Goal: Task Accomplishment & Management: Complete application form

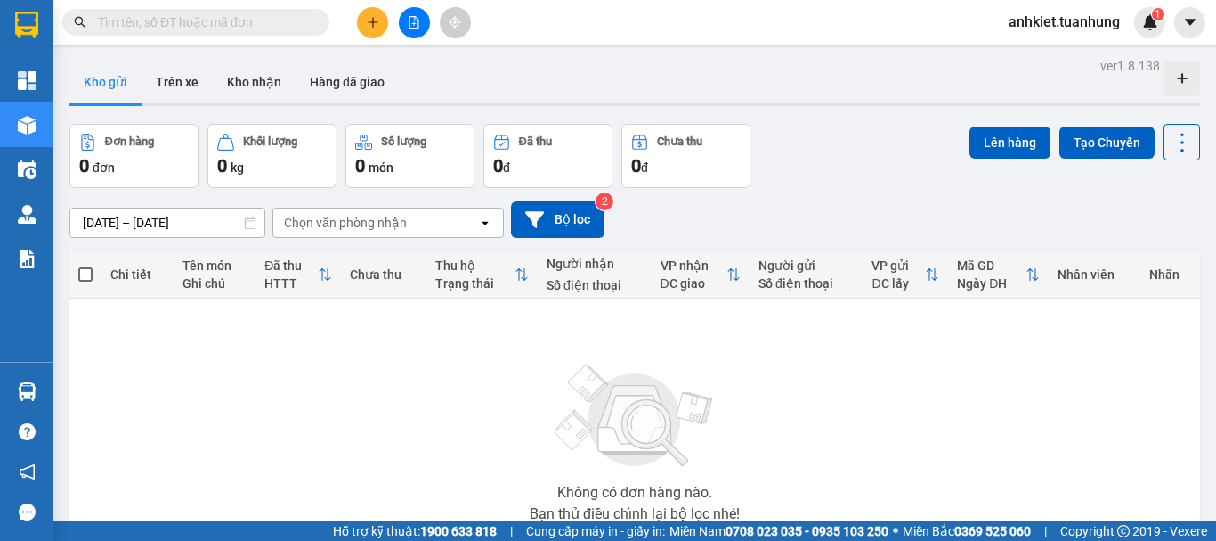
click at [362, 33] on button at bounding box center [372, 22] width 31 height 31
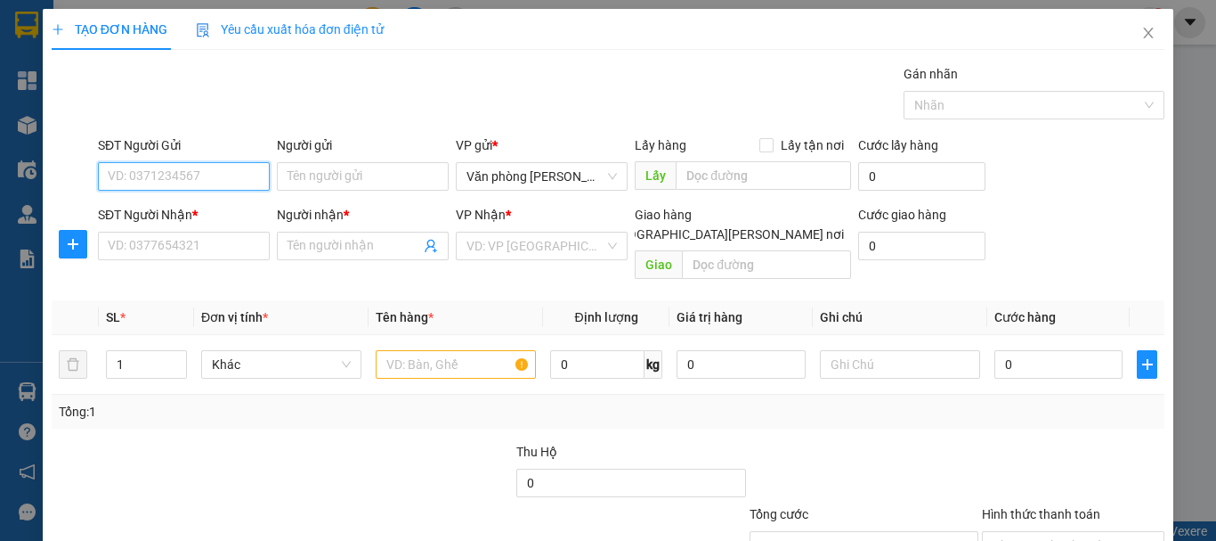
click at [178, 177] on input "SĐT Người Gửi" at bounding box center [184, 176] width 172 height 28
click at [204, 182] on input "SĐT Người Gửi" at bounding box center [184, 176] width 172 height 28
click at [205, 212] on div "0919045910 - THUÝ" at bounding box center [182, 212] width 149 height 20
type input "0919045910"
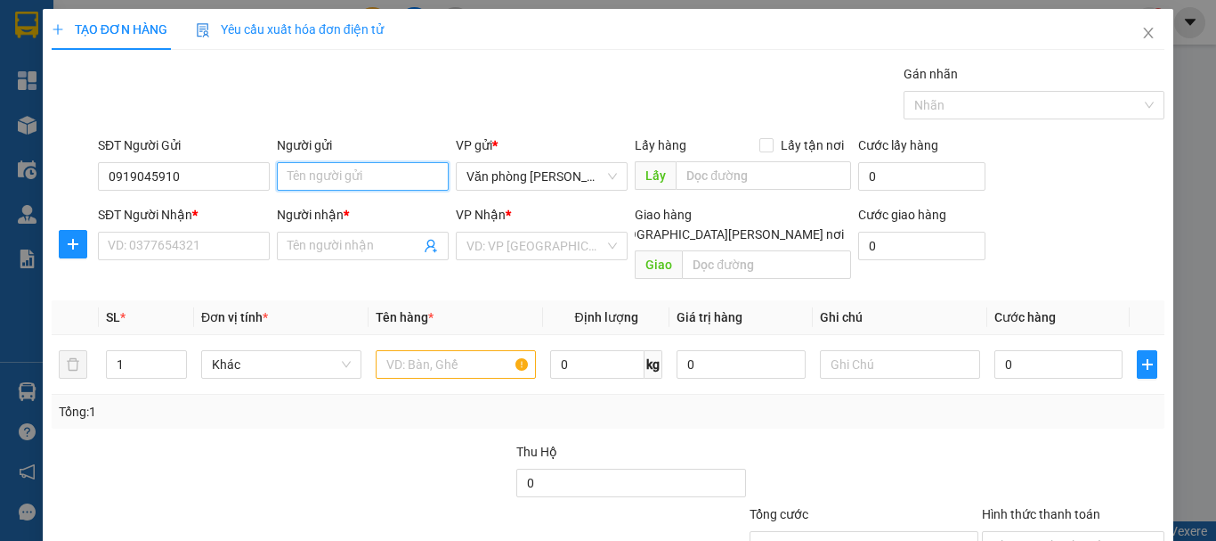
click at [307, 176] on input "Người gửi" at bounding box center [363, 176] width 172 height 28
type input "THÚY"
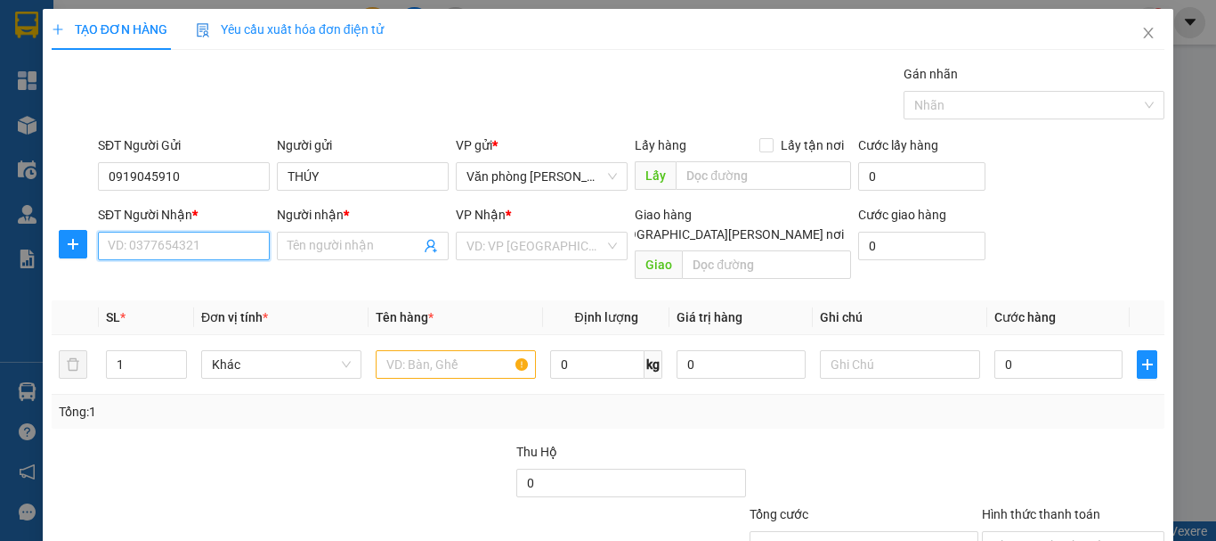
click at [216, 241] on input "SĐT Người Nhận *" at bounding box center [184, 246] width 172 height 28
type input "0919"
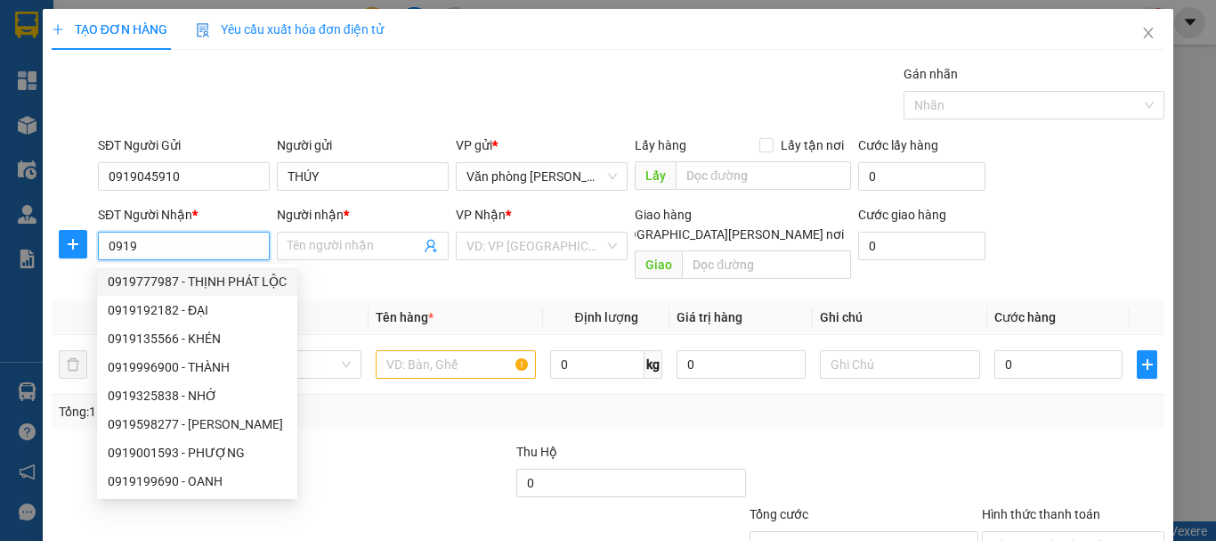
click at [175, 257] on input "0919" at bounding box center [184, 246] width 172 height 28
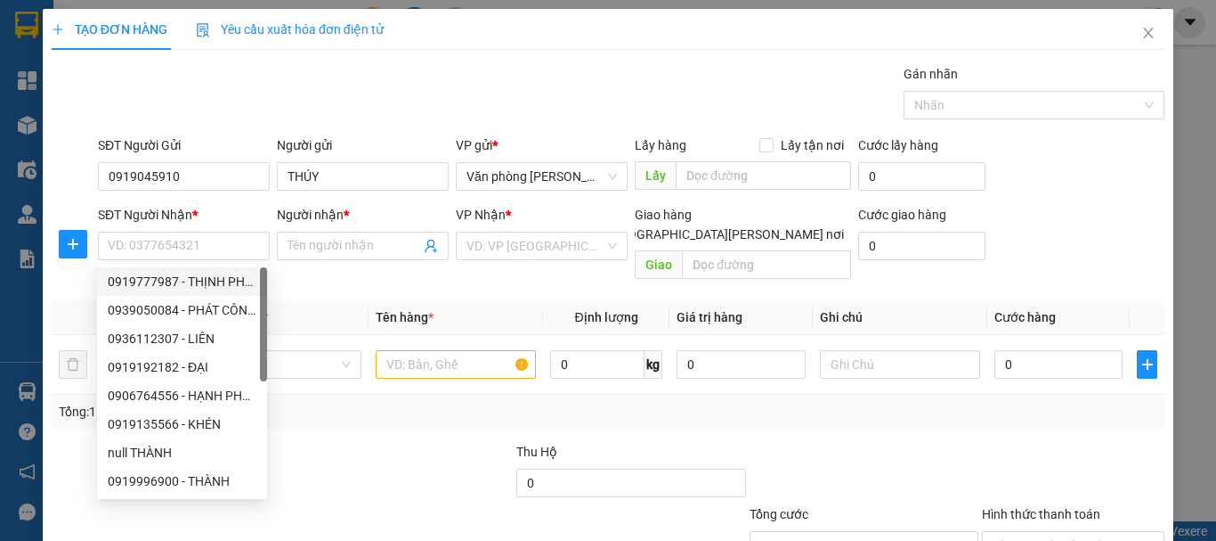
drag, startPoint x: 378, startPoint y: 283, endPoint x: 210, endPoint y: 287, distance: 167.5
click at [378, 300] on th "Tên hàng *" at bounding box center [456, 317] width 175 height 35
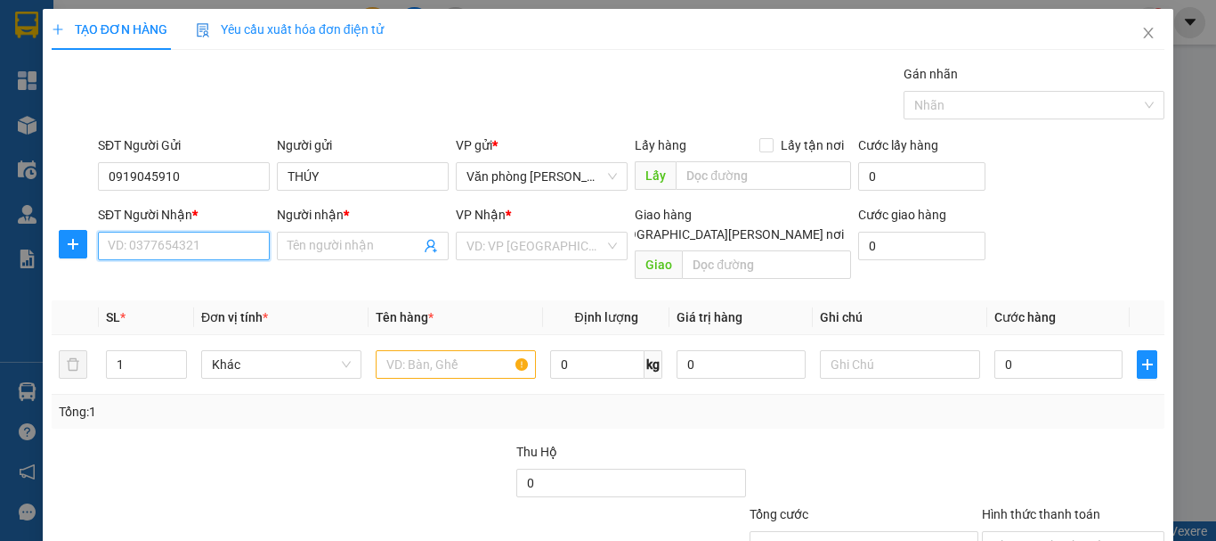
click at [197, 236] on input "SĐT Người Nhận *" at bounding box center [184, 246] width 172 height 28
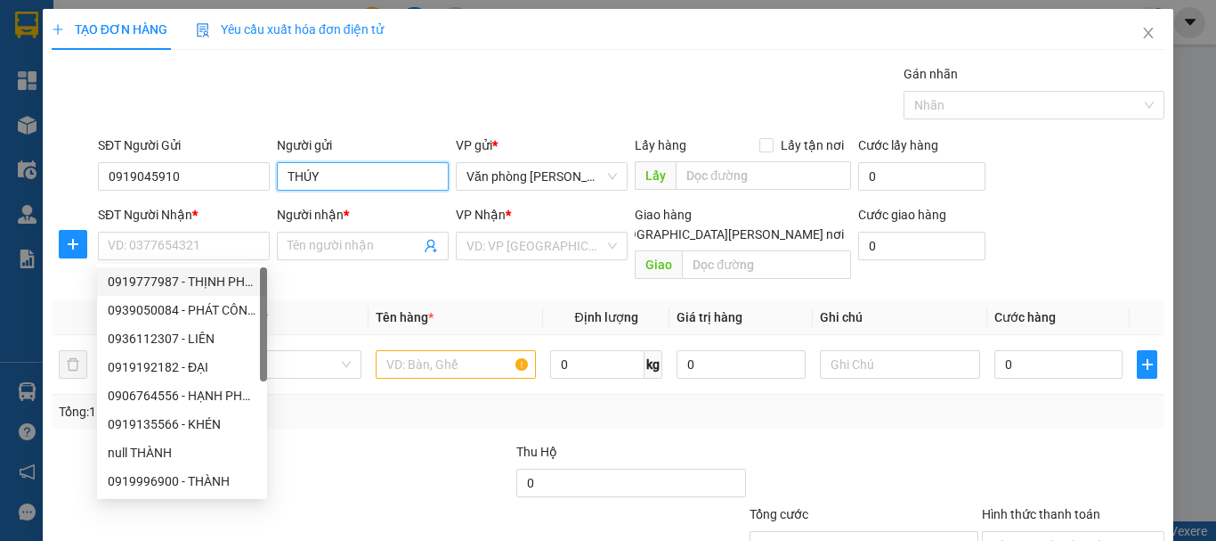
click at [360, 178] on input "THÚY" at bounding box center [363, 176] width 172 height 28
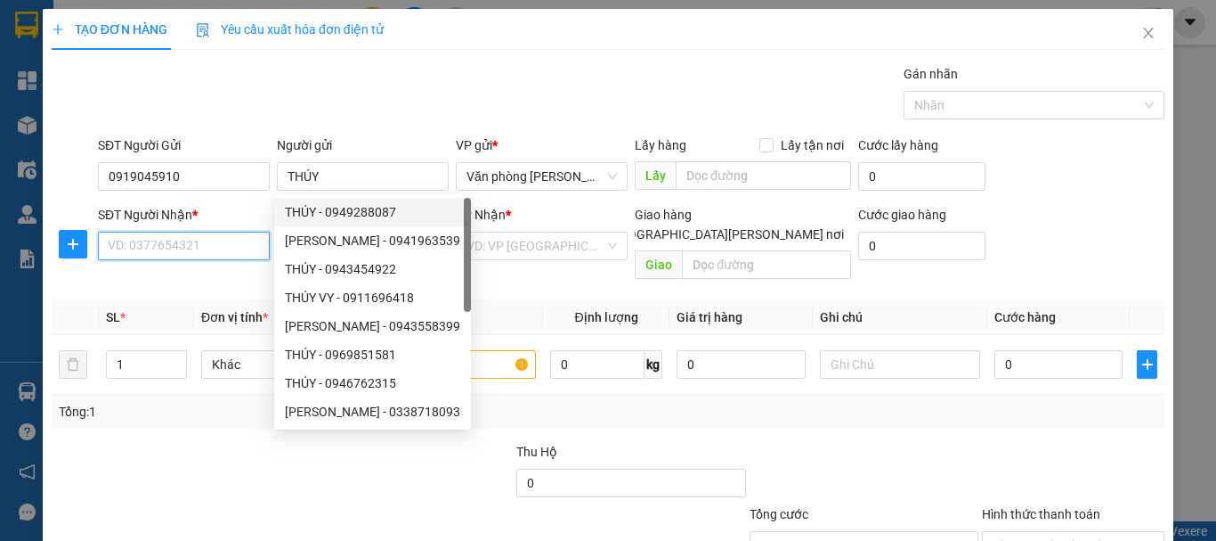
click at [186, 236] on input "SĐT Người Nhận *" at bounding box center [184, 246] width 172 height 28
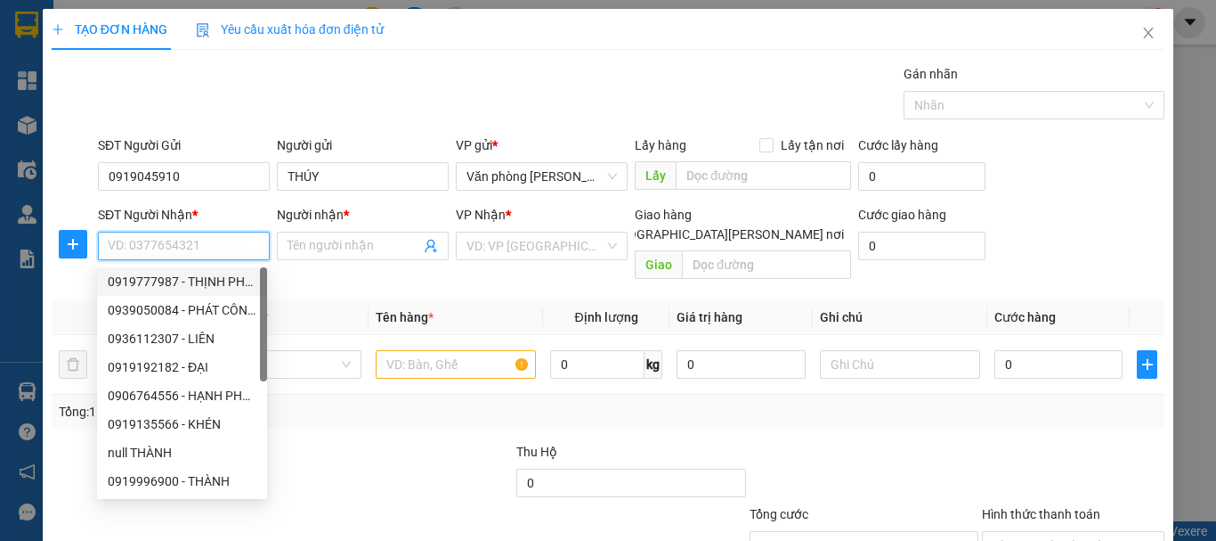
click at [186, 236] on input "SĐT Người Nhận *" at bounding box center [184, 246] width 172 height 28
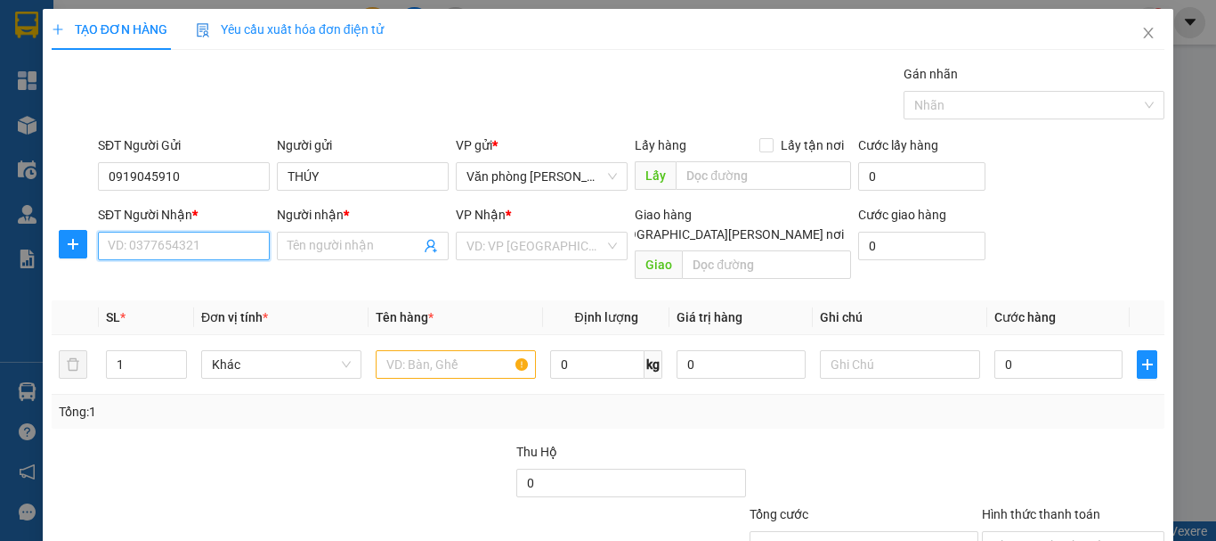
click at [190, 232] on input "SĐT Người Nhận *" at bounding box center [184, 246] width 172 height 28
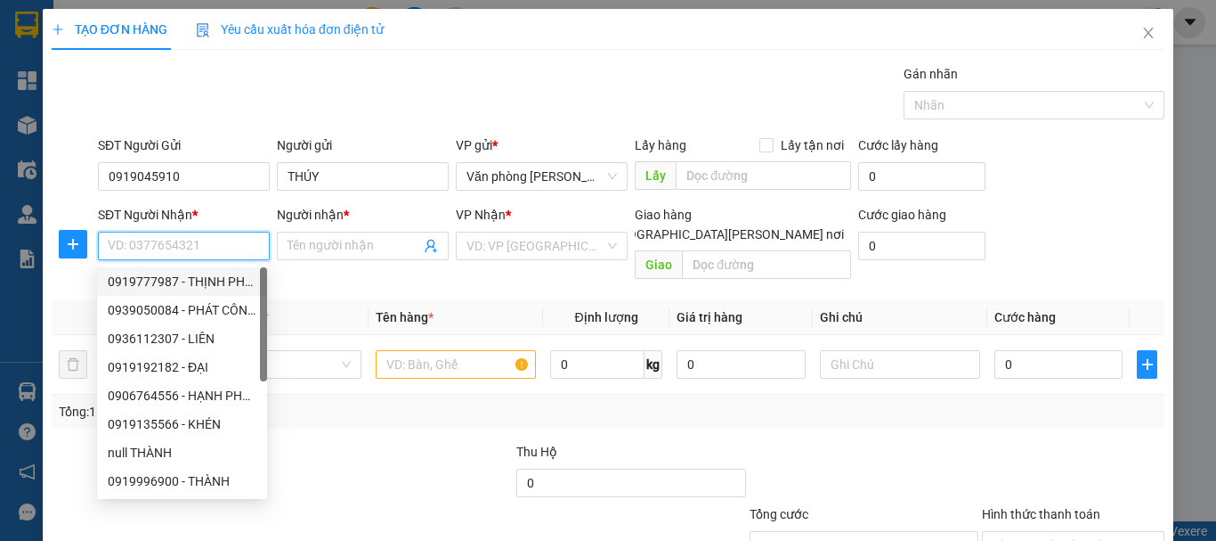
click at [173, 246] on input "SĐT Người Nhận *" at bounding box center [184, 246] width 172 height 28
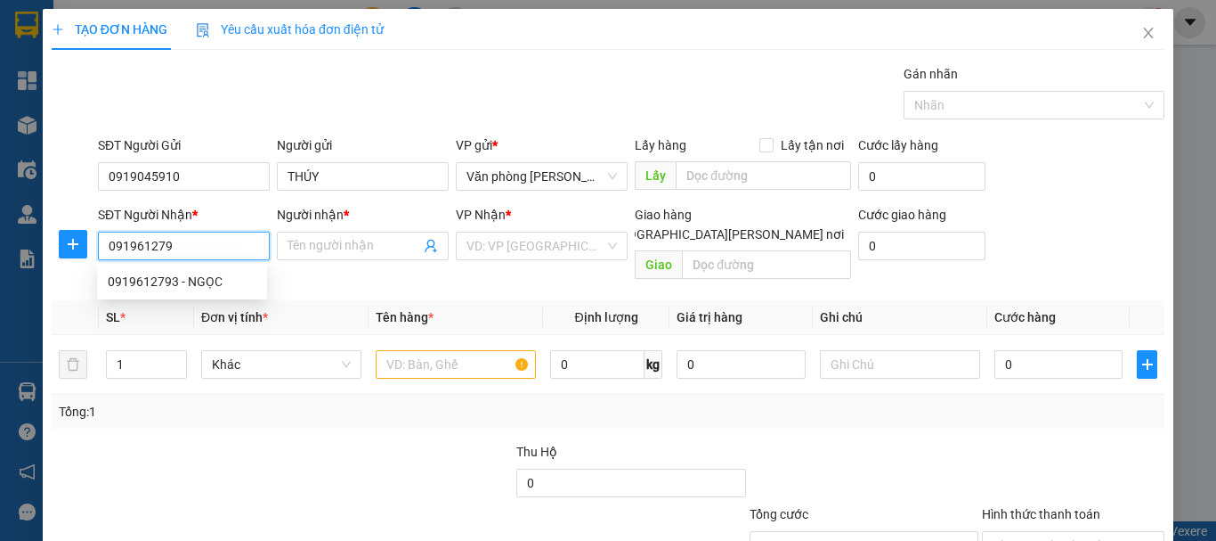
type input "0919612793"
click at [191, 277] on div "0919612793 - NGỌC" at bounding box center [182, 282] width 149 height 20
type input "NGỌC"
type input "0919612793"
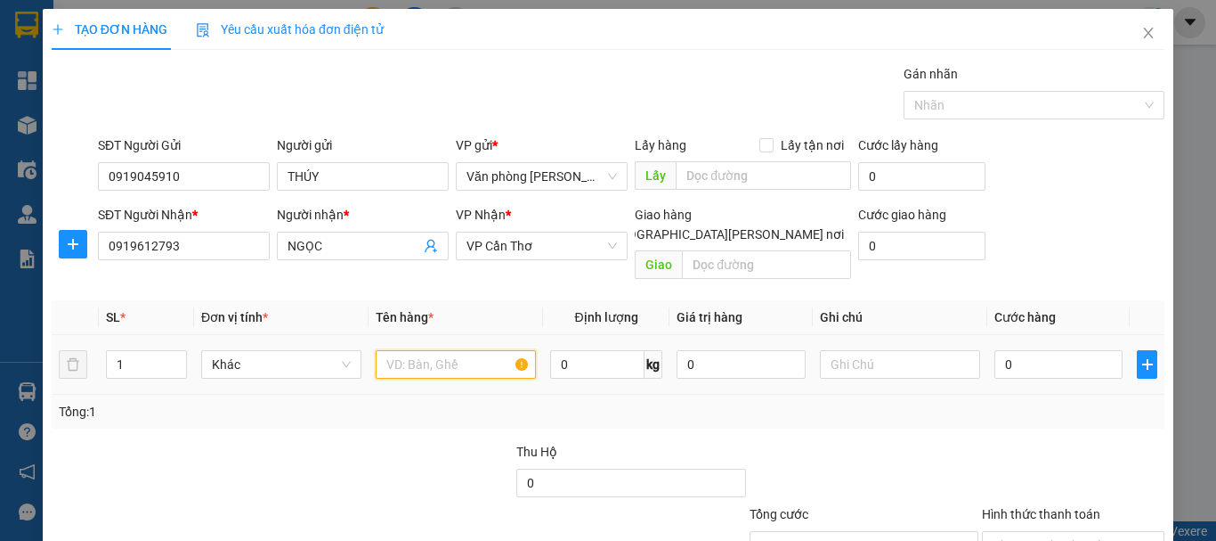
click at [414, 350] on input "text" at bounding box center [456, 364] width 160 height 28
type input "+"
type input "1 THÙNG"
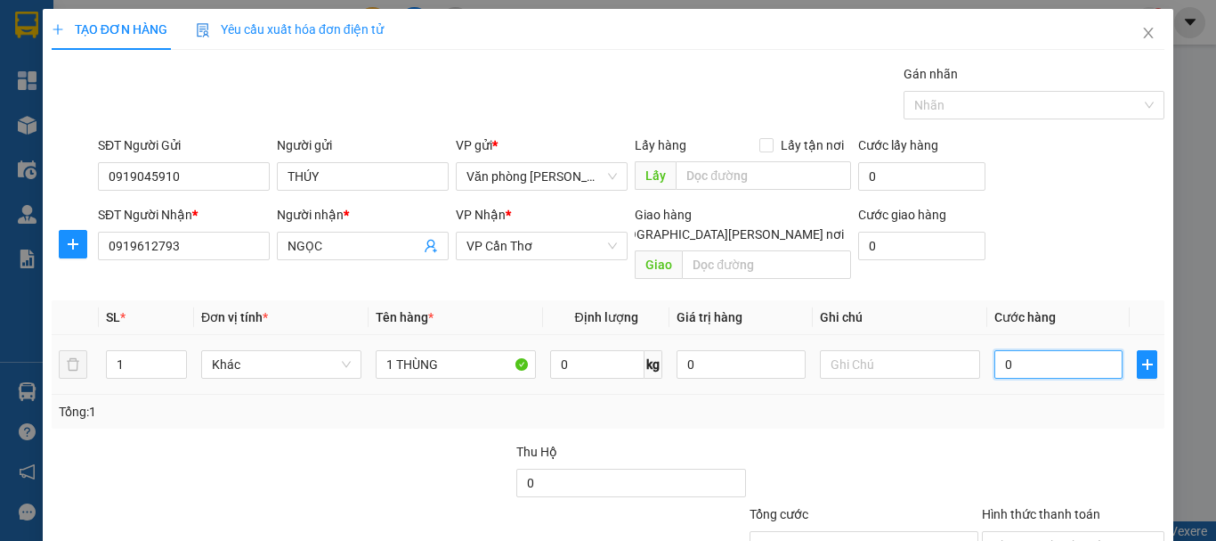
click at [1080, 350] on input "0" at bounding box center [1059, 364] width 128 height 28
type input "+3"
type input "3"
type input "+30"
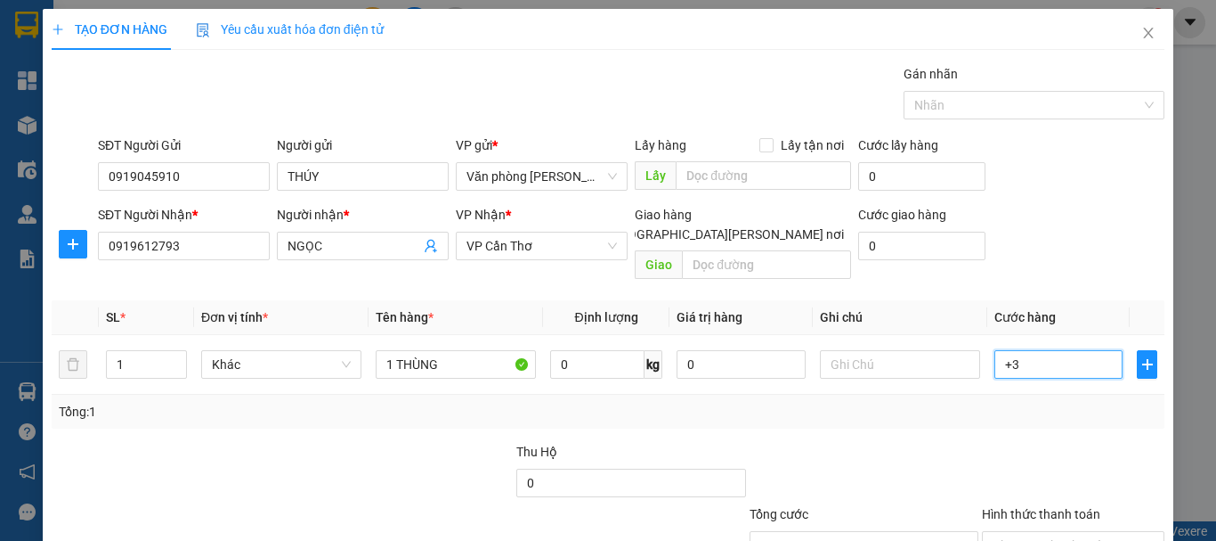
type input "30"
click at [972, 405] on div "Tổng: 1" at bounding box center [608, 412] width 1113 height 34
type input "30.000"
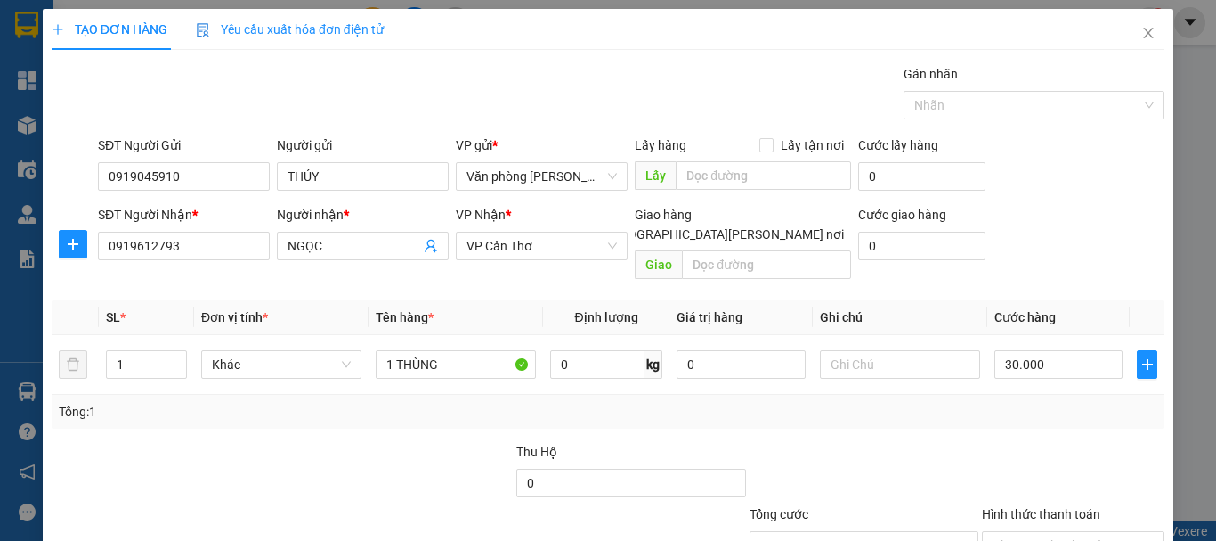
scroll to position [118, 0]
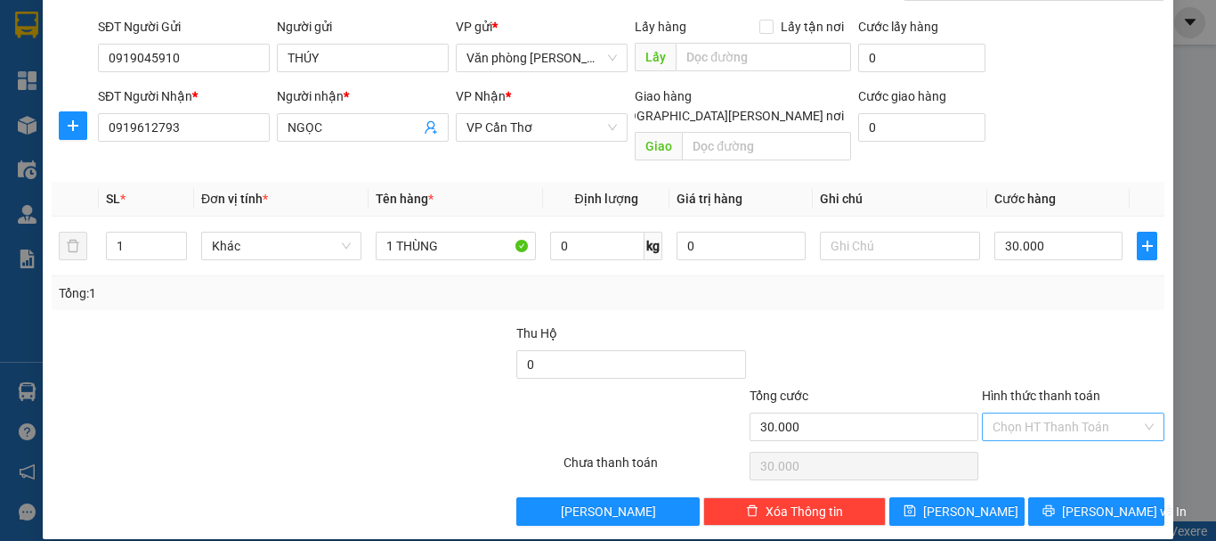
click at [1055, 413] on input "Hình thức thanh toán" at bounding box center [1067, 426] width 149 height 27
click at [1070, 436] on div "Tại văn phòng" at bounding box center [1062, 443] width 159 height 20
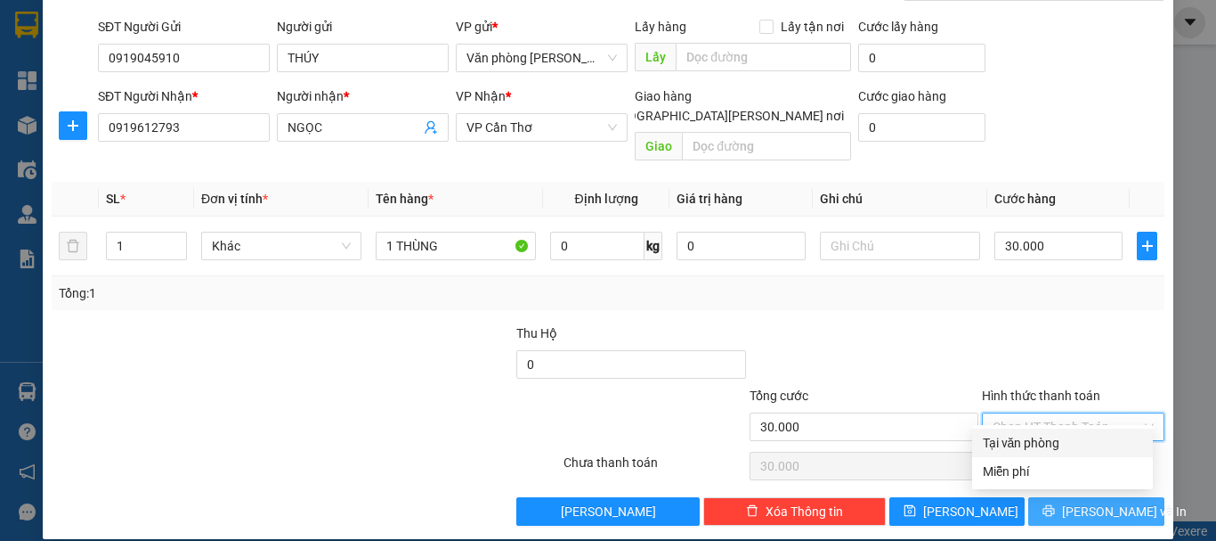
type input "0"
click at [1082, 501] on span "[PERSON_NAME] và In" at bounding box center [1124, 511] width 125 height 20
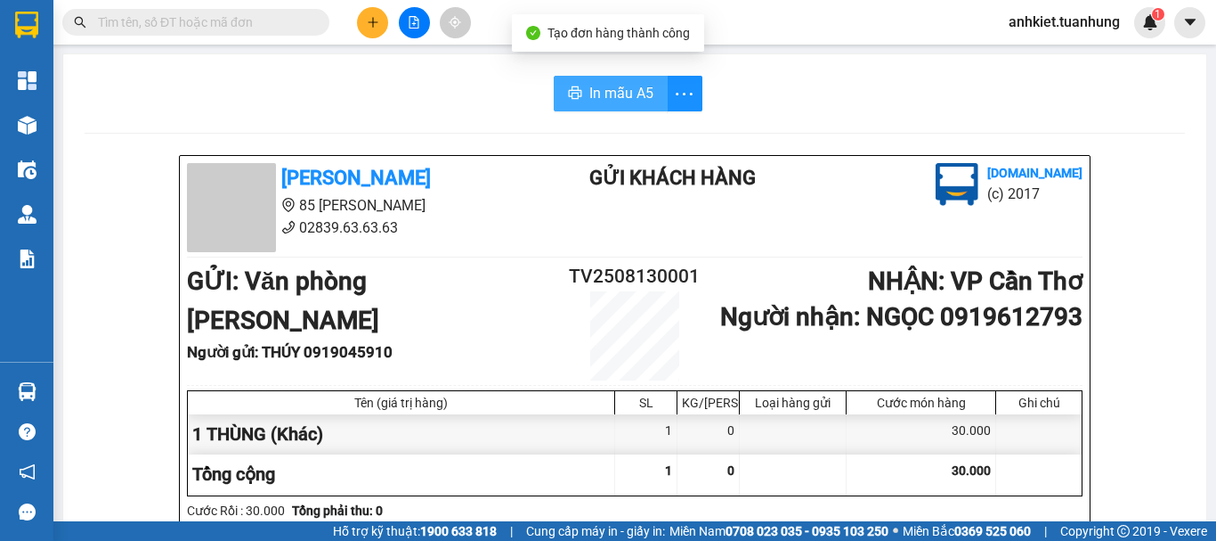
click at [590, 85] on span "In mẫu A5" at bounding box center [622, 93] width 64 height 22
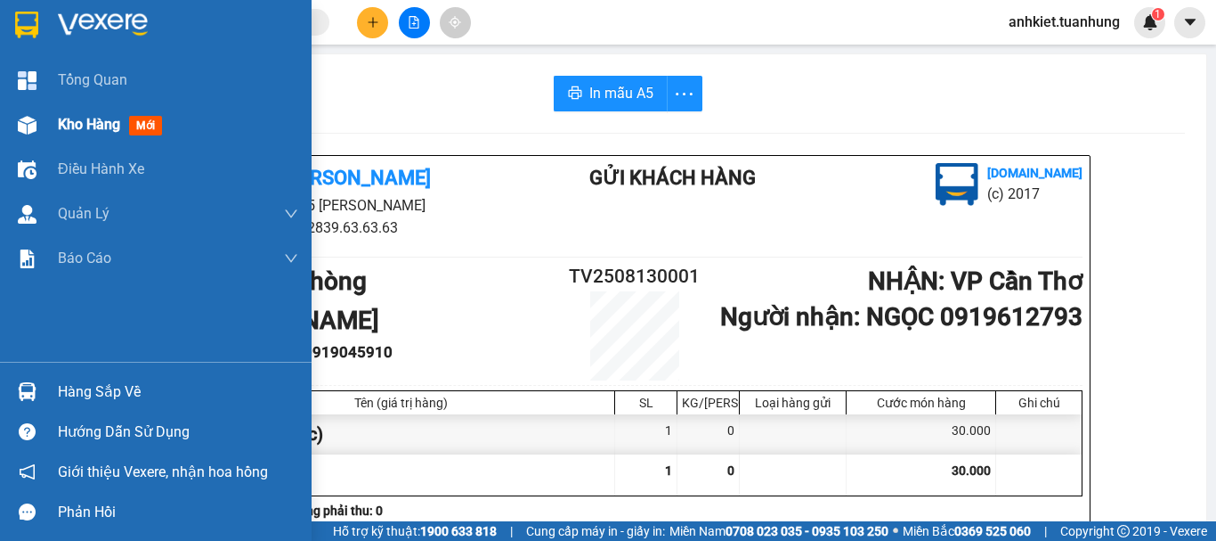
click at [44, 126] on div "Kho hàng mới" at bounding box center [156, 124] width 312 height 45
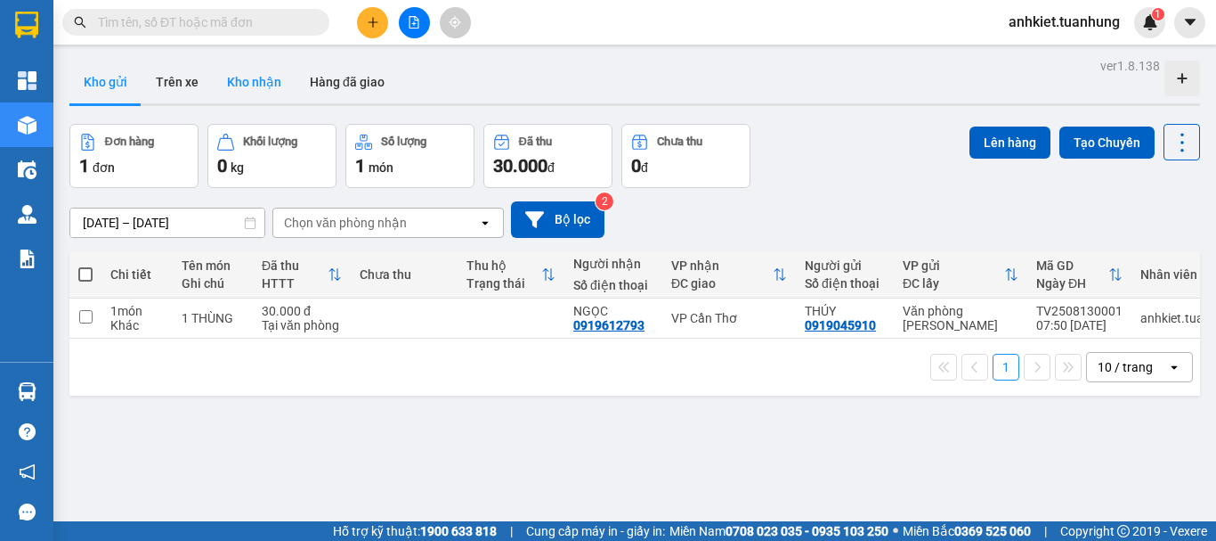
click at [227, 86] on button "Kho nhận" at bounding box center [254, 82] width 83 height 43
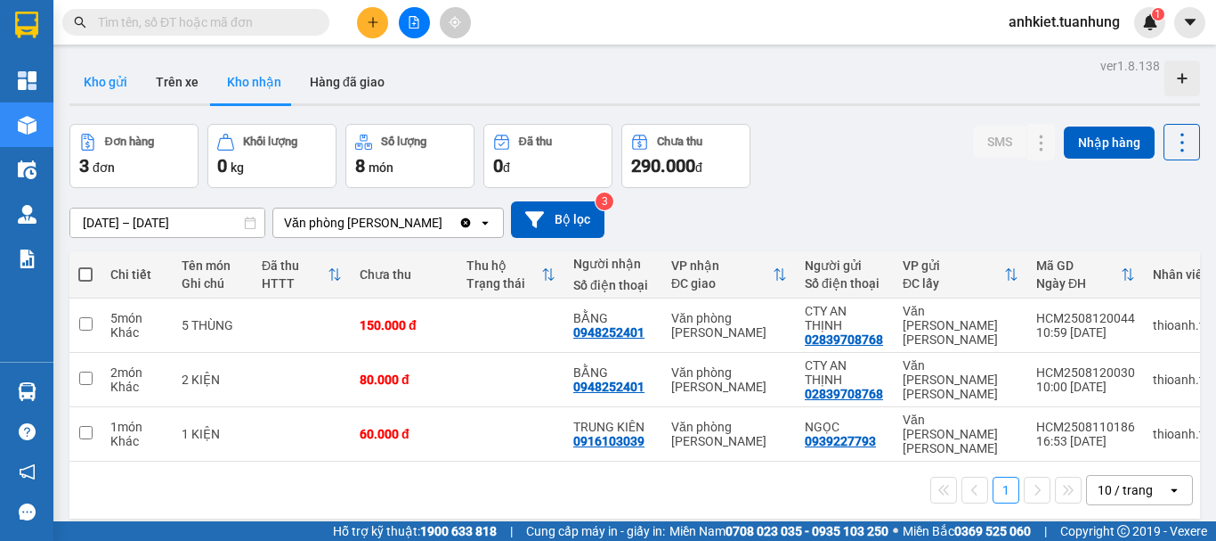
click at [129, 85] on button "Kho gửi" at bounding box center [105, 82] width 72 height 43
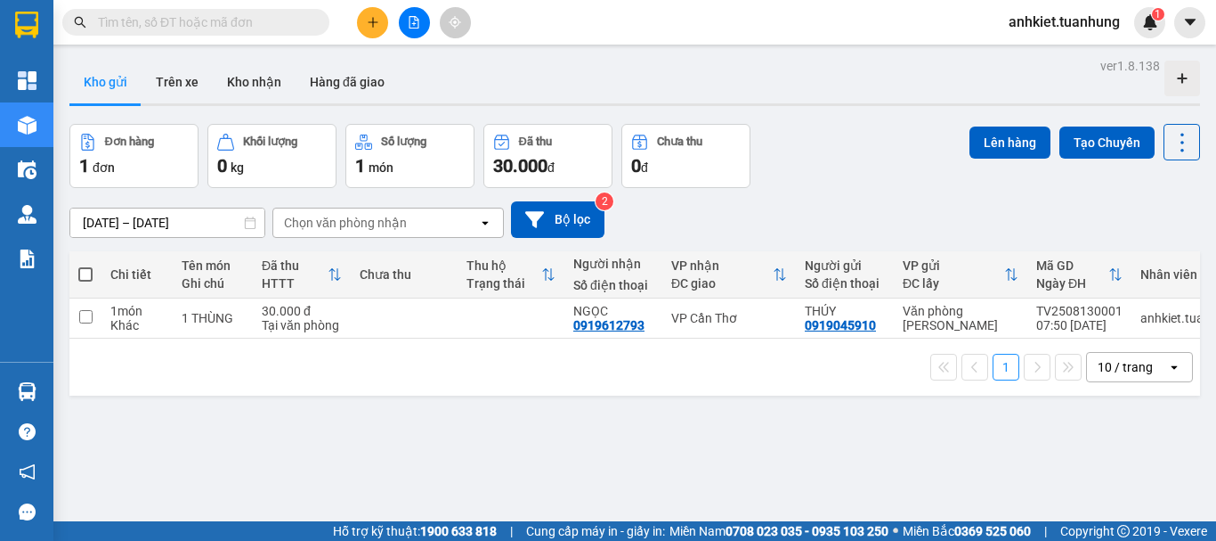
click at [574, 42] on div "Kết quả tìm kiếm ( 0 ) Bộ lọc No Data anhkiet.tuanhung 1" at bounding box center [608, 22] width 1216 height 45
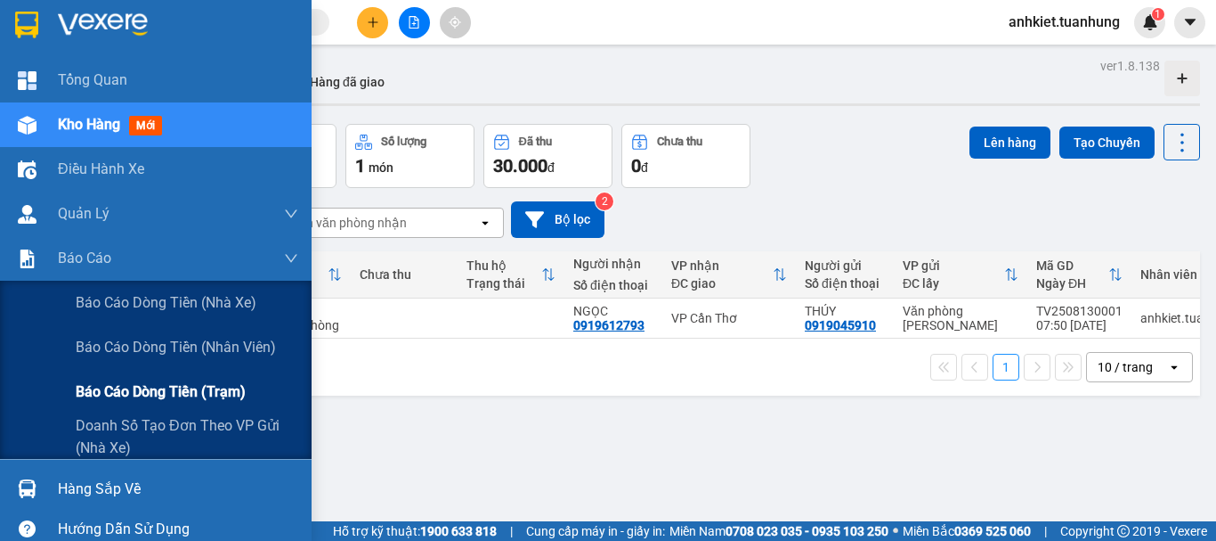
click at [175, 396] on span "Báo cáo dòng tiền (trạm)" at bounding box center [161, 391] width 170 height 22
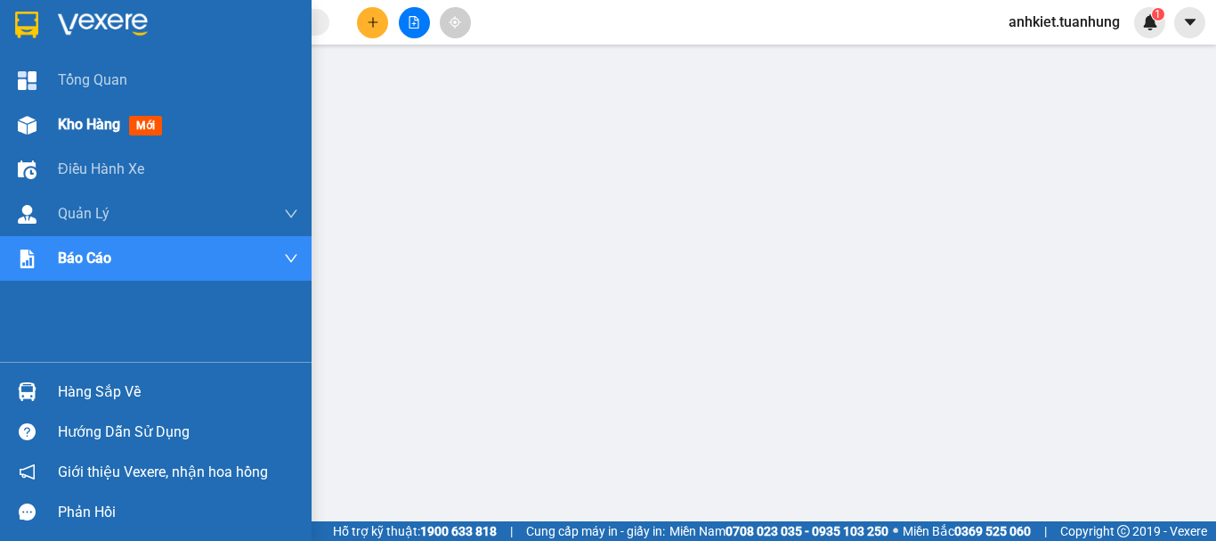
click at [70, 114] on div "Kho hàng mới" at bounding box center [113, 124] width 111 height 22
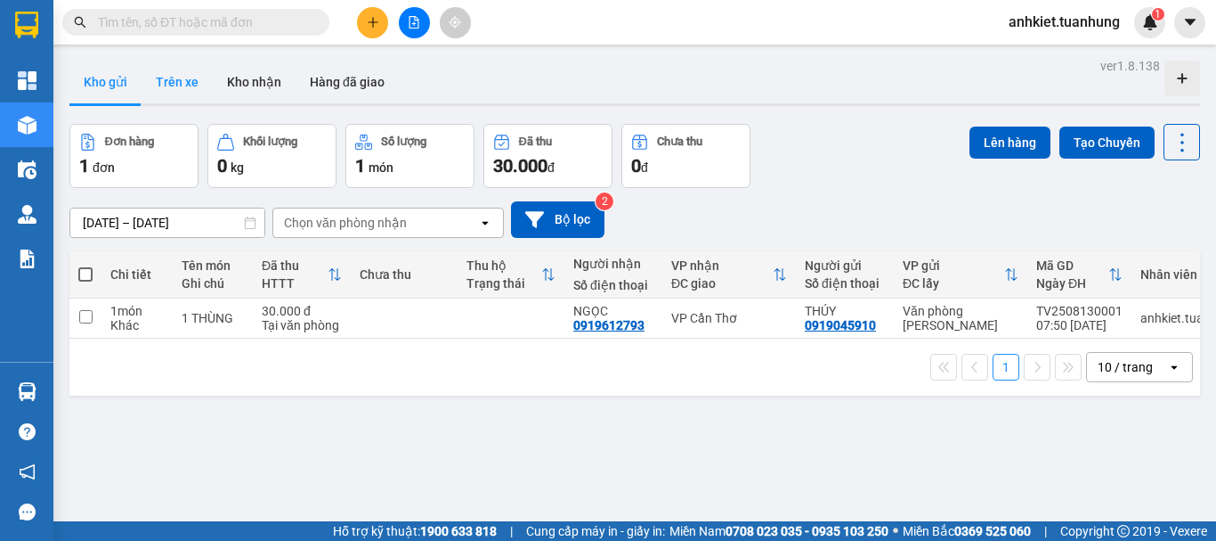
click at [175, 89] on button "Trên xe" at bounding box center [177, 82] width 71 height 43
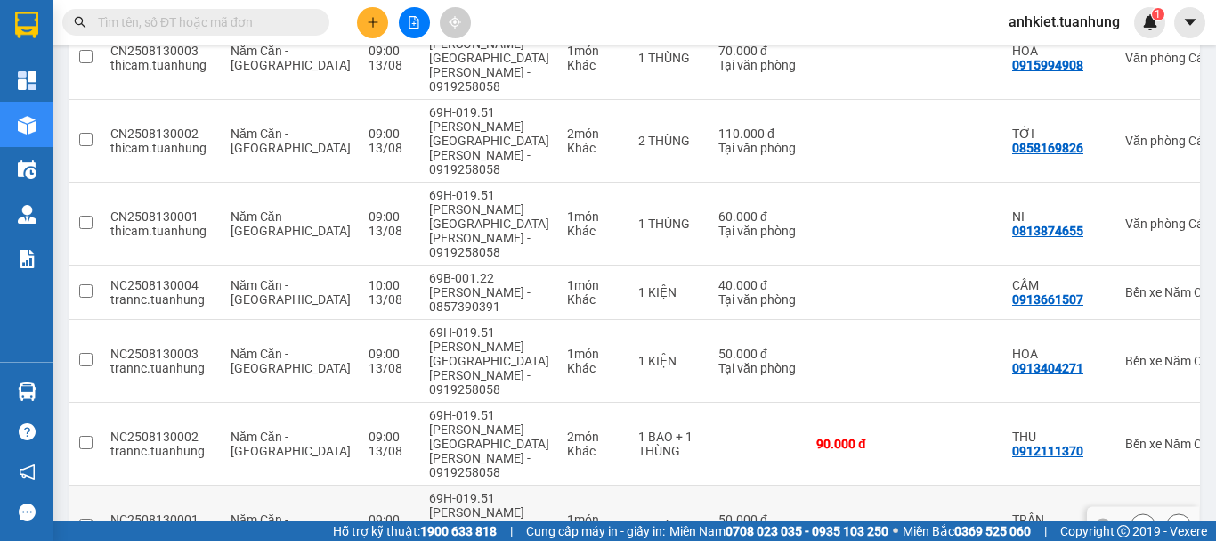
scroll to position [372, 0]
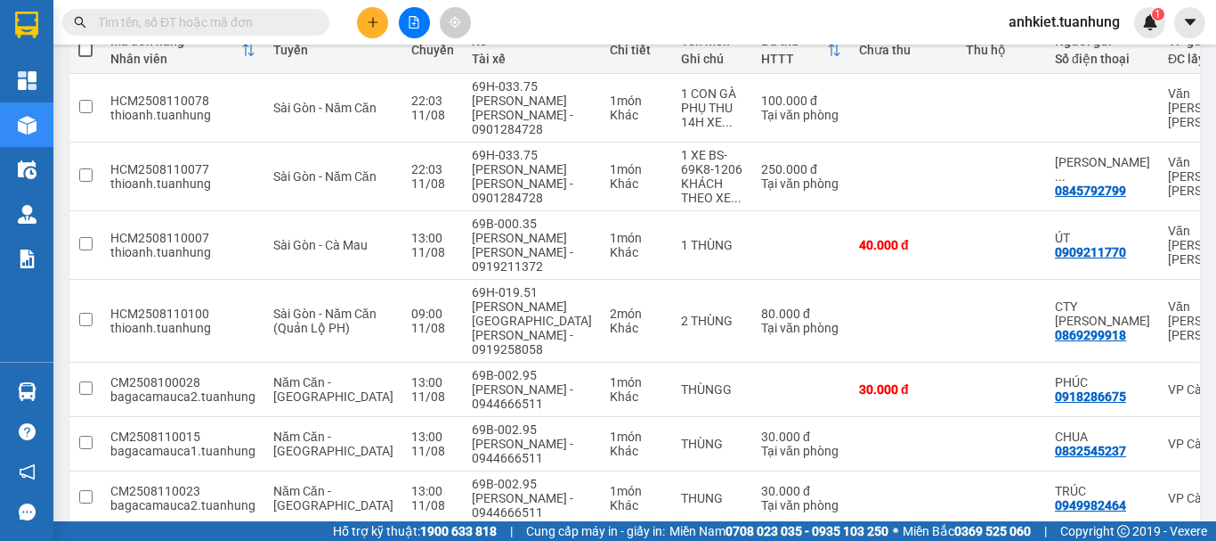
scroll to position [443, 0]
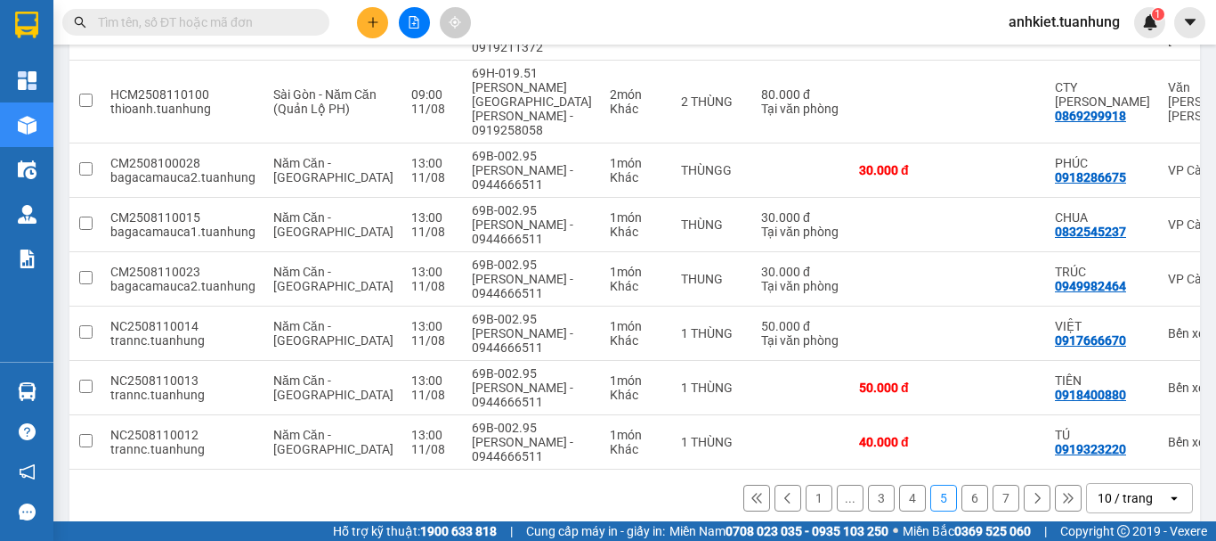
click at [899, 484] on button "4" at bounding box center [912, 497] width 27 height 27
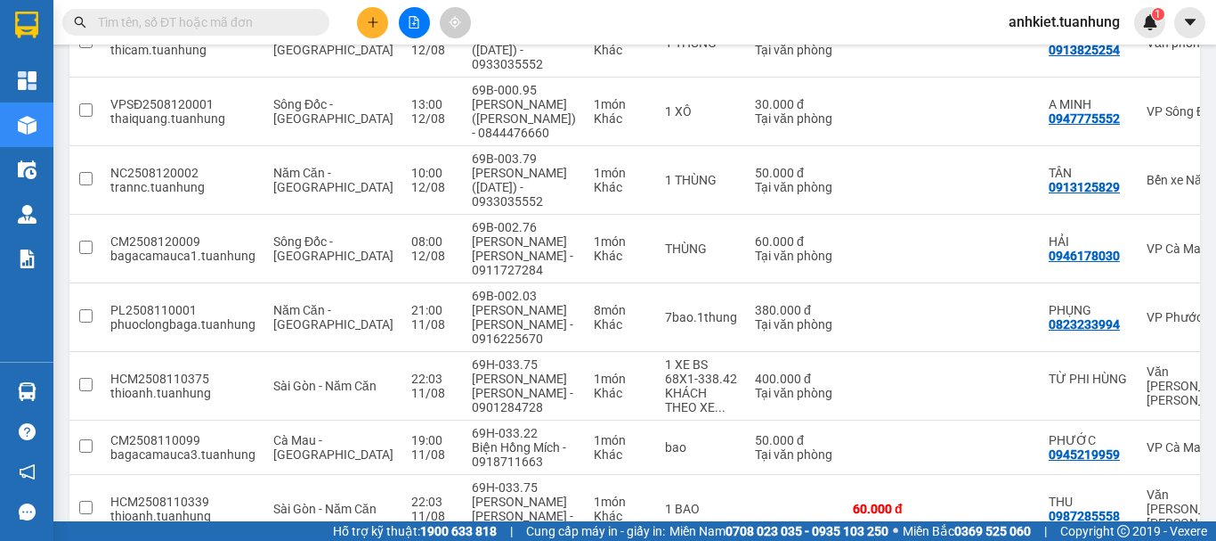
scroll to position [458, 0]
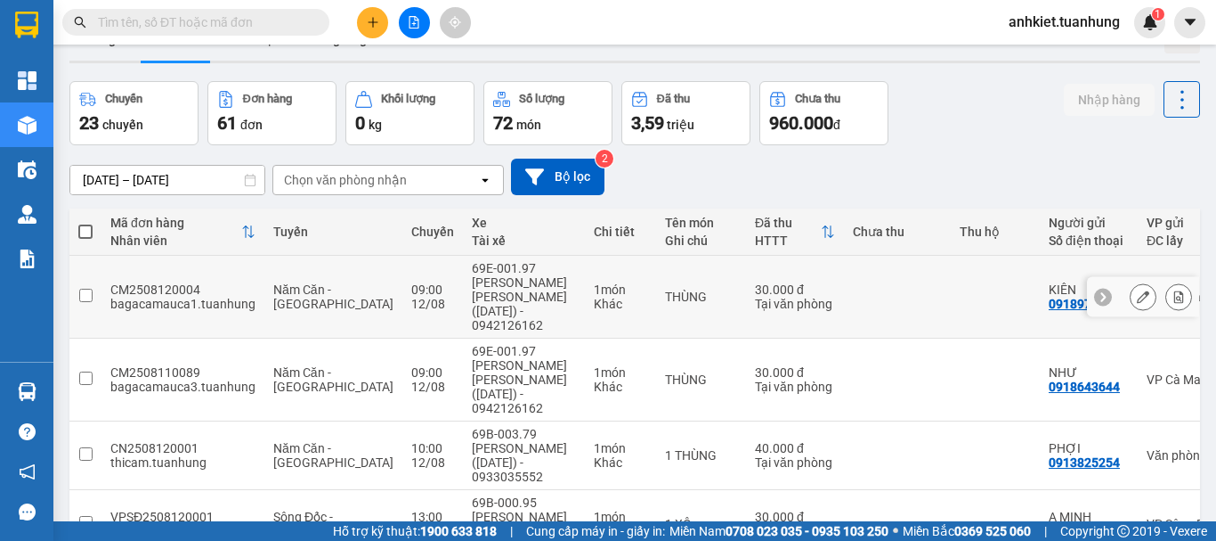
scroll to position [0, 0]
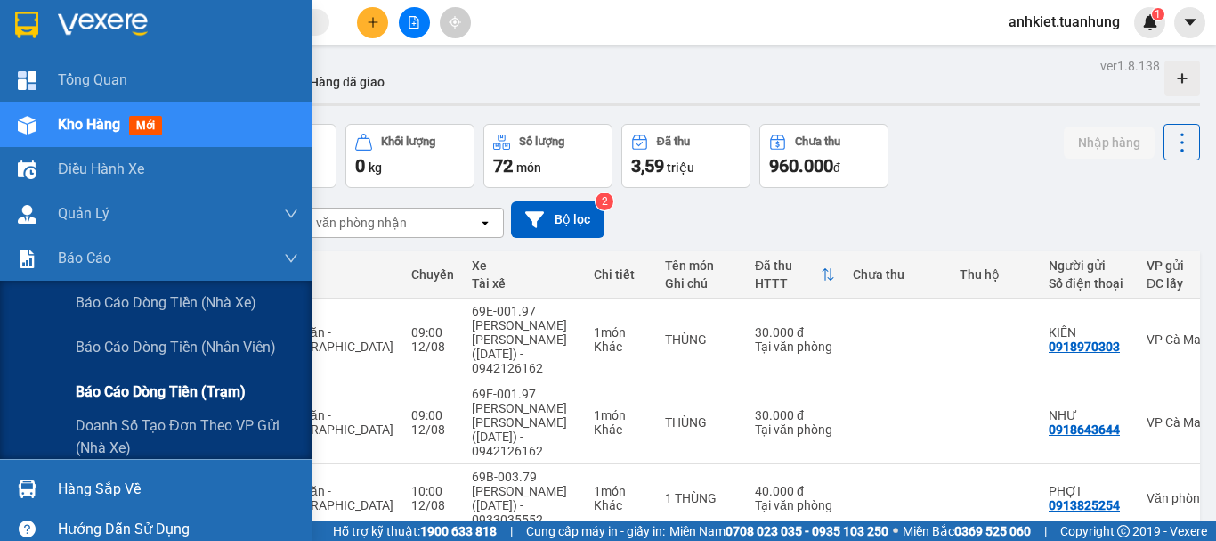
click at [166, 389] on span "Báo cáo dòng tiền (trạm)" at bounding box center [161, 391] width 170 height 22
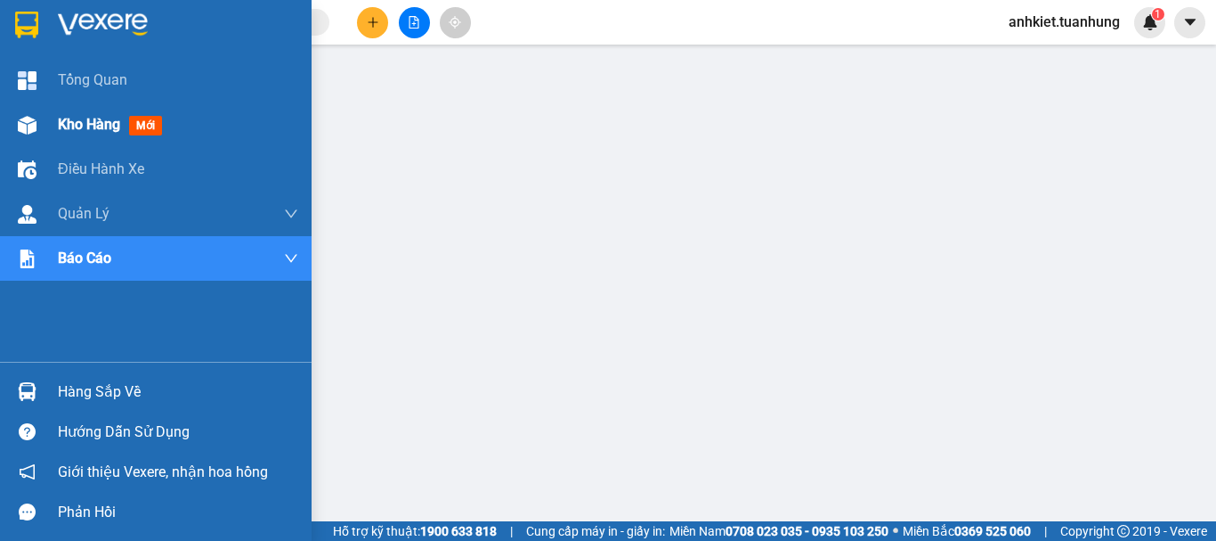
click at [57, 123] on div "Kho hàng mới" at bounding box center [156, 124] width 312 height 45
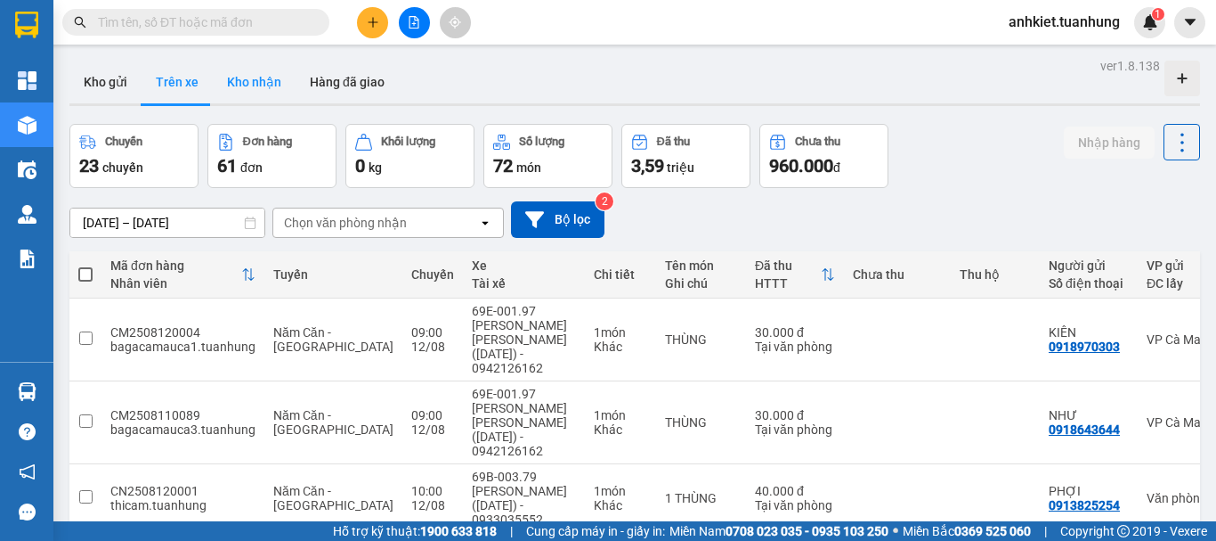
click at [248, 86] on button "Kho nhận" at bounding box center [254, 82] width 83 height 43
